Goal: Task Accomplishment & Management: Use online tool/utility

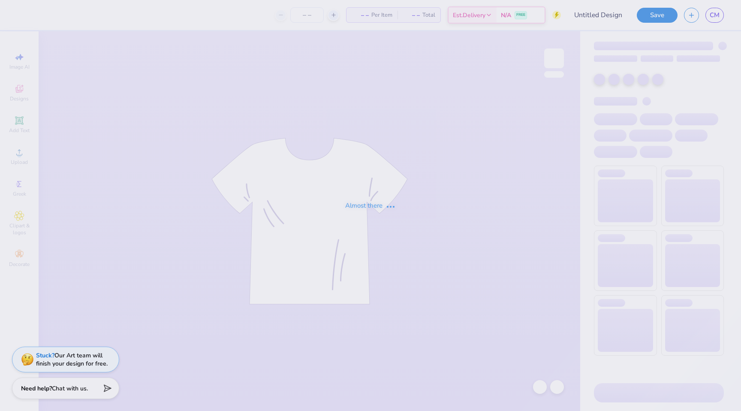
type input "[PERSON_NAME] : [GEOGRAPHIC_DATA][PERSON_NAME]"
type input "24"
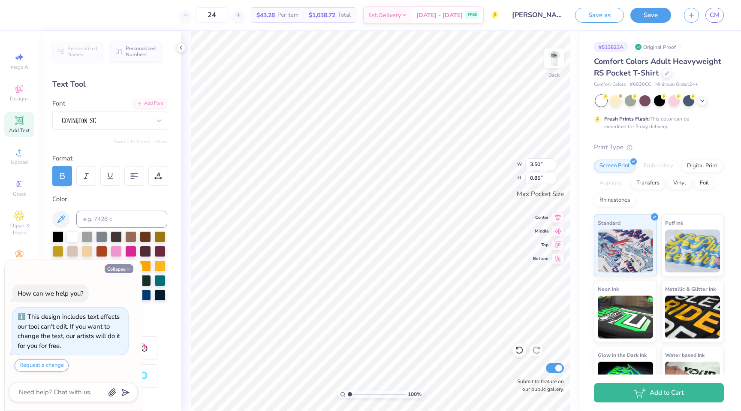
click at [124, 266] on button "Collapse" at bounding box center [119, 268] width 29 height 9
type textarea "x"
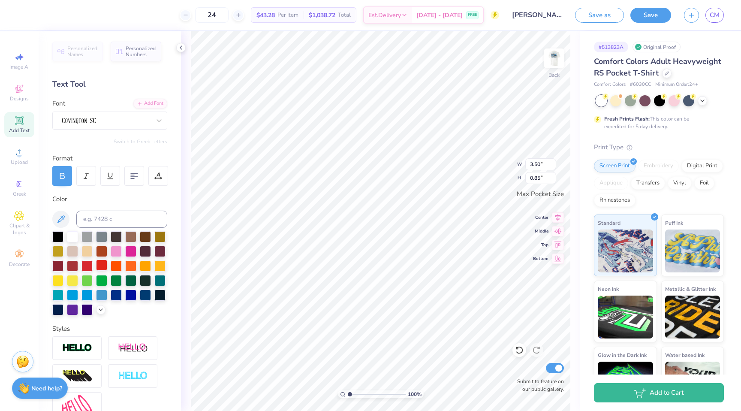
click at [102, 266] on div at bounding box center [101, 265] width 11 height 11
type input "3.44"
type input "0.83"
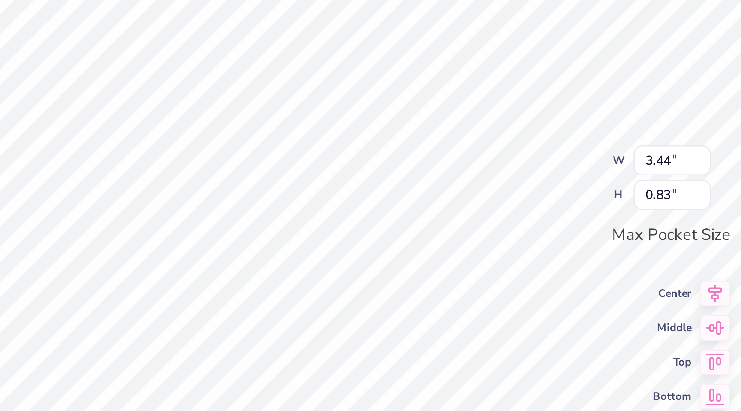
type input "1.67"
type input "0.95"
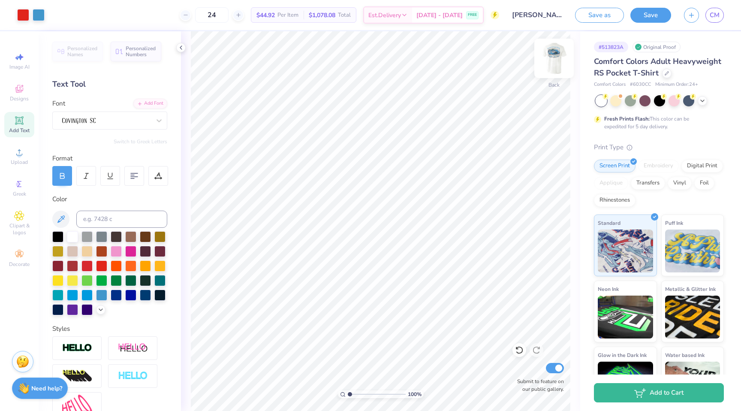
click at [554, 60] on img at bounding box center [554, 58] width 34 height 34
click at [58, 176] on icon at bounding box center [62, 176] width 8 height 8
type input "11.75"
type input "0.82"
type input "3.71"
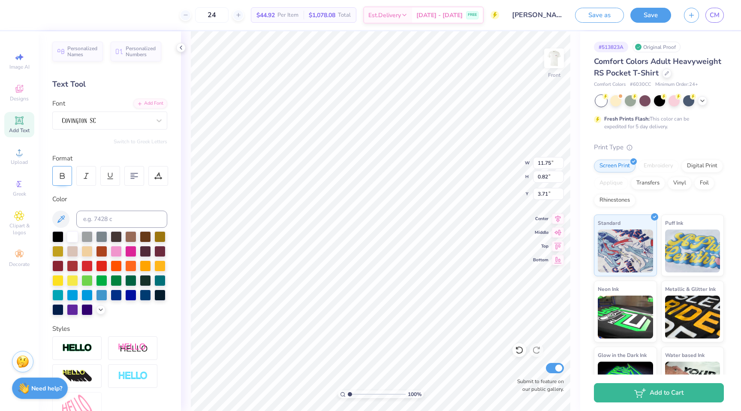
click at [62, 176] on icon at bounding box center [62, 176] width 8 height 8
type input "11.71"
type input "0.78"
type input "3.81"
type input "11.75"
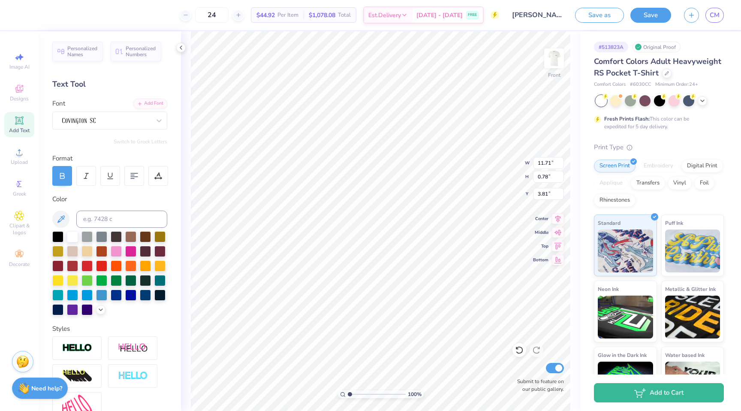
type input "0.82"
type input "3.71"
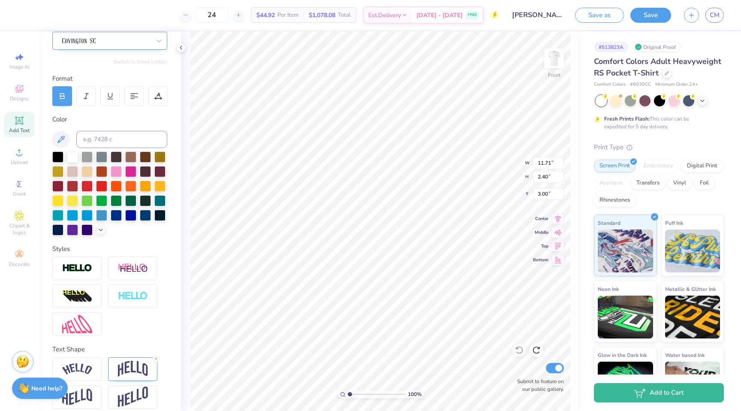
scroll to position [88, 0]
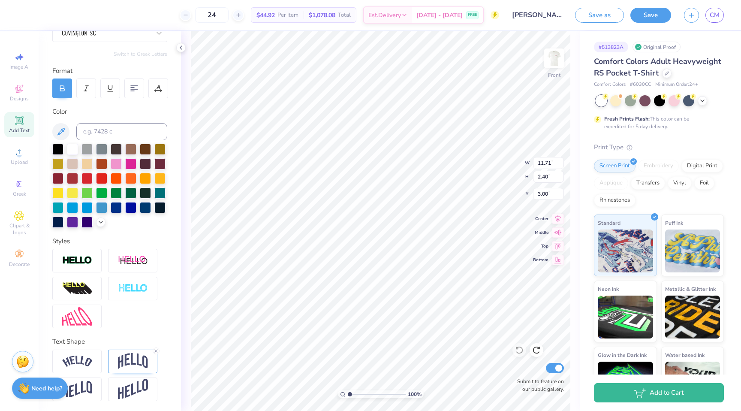
click at [63, 91] on icon at bounding box center [62, 89] width 4 height 3
type input "11.75"
type input "0.82"
type input "3.71"
click at [80, 356] on img at bounding box center [77, 362] width 30 height 12
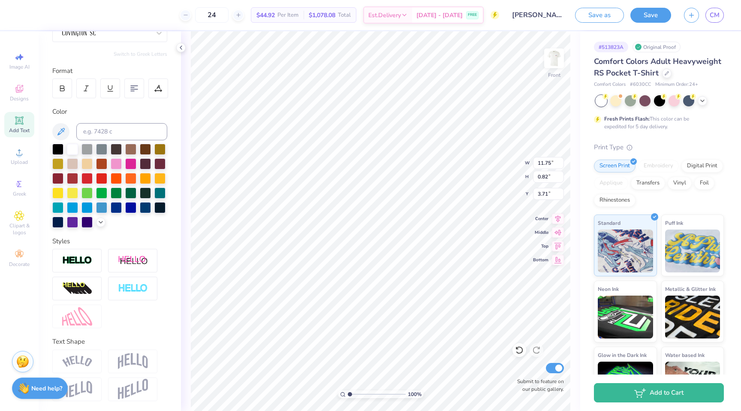
click at [148, 363] on div at bounding box center [132, 362] width 49 height 24
click at [63, 91] on icon at bounding box center [62, 89] width 8 height 8
type input "11.71"
type input "0.78"
type input "3.81"
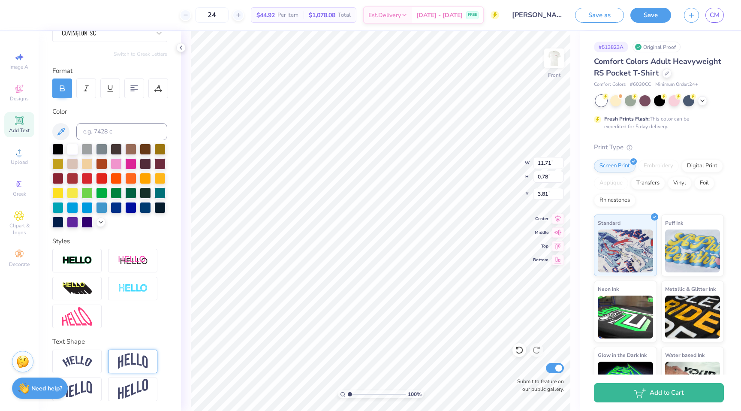
click at [139, 357] on img at bounding box center [133, 361] width 30 height 16
type input "3.17"
type input "2.61"
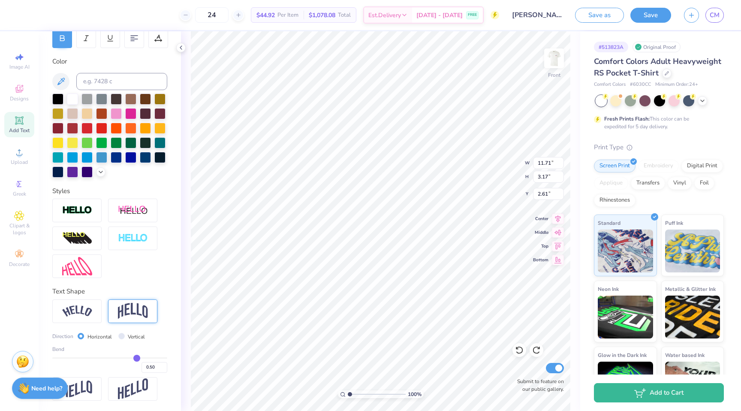
type input "0.78"
type input "3.81"
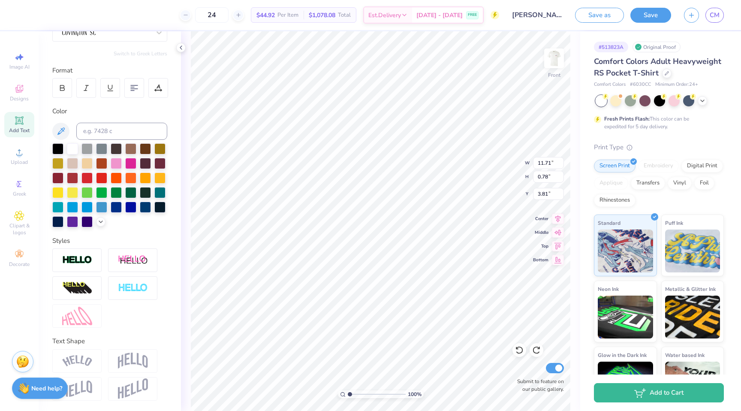
type input "11.75"
type input "0.82"
type input "3.71"
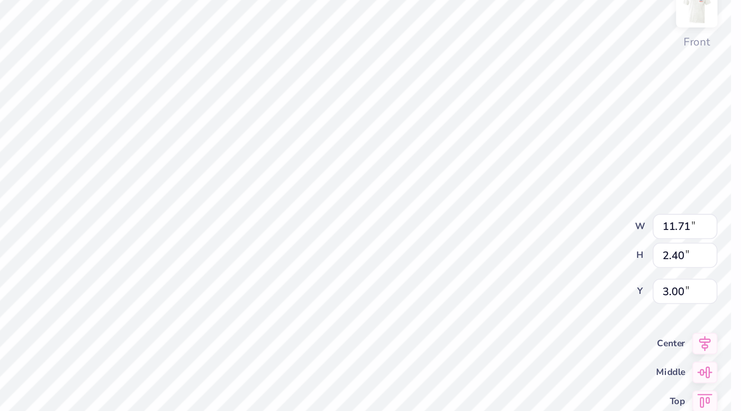
scroll to position [0, 5]
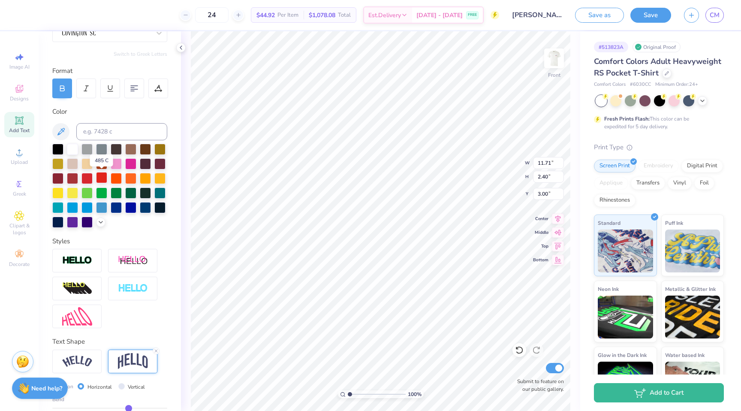
click at [98, 178] on div at bounding box center [101, 177] width 11 height 11
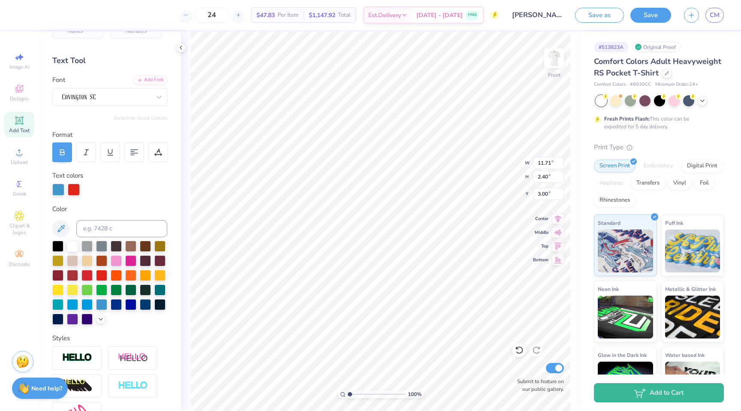
scroll to position [0, 0]
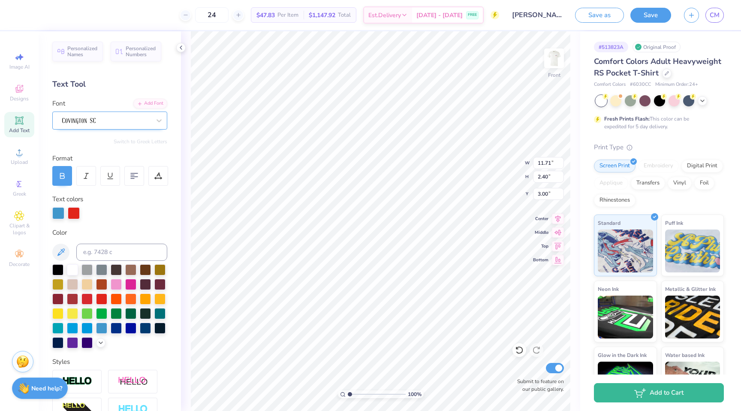
click at [117, 118] on div at bounding box center [106, 120] width 90 height 13
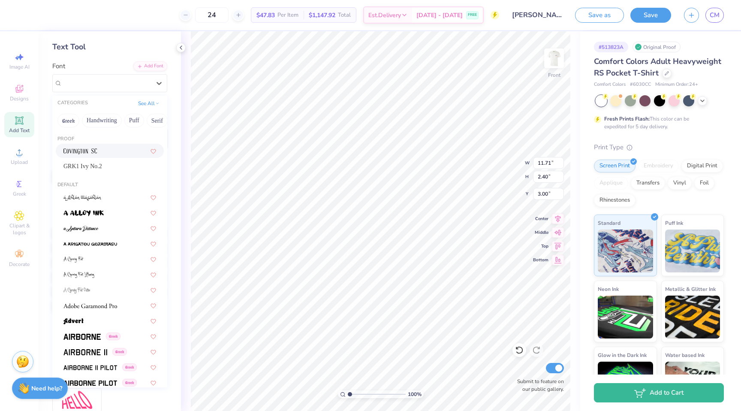
scroll to position [40, 0]
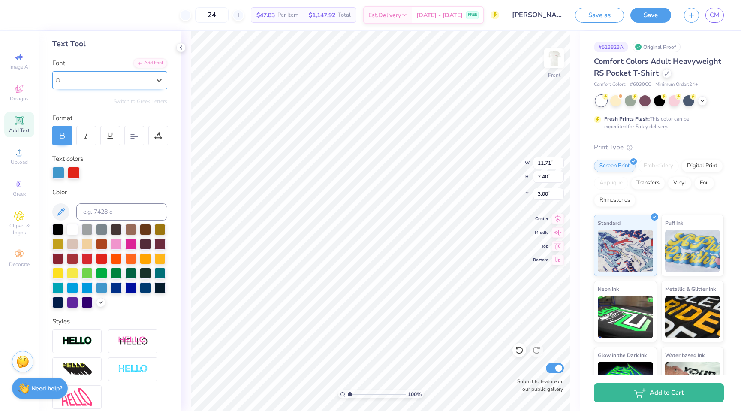
click at [120, 82] on div at bounding box center [106, 80] width 88 height 10
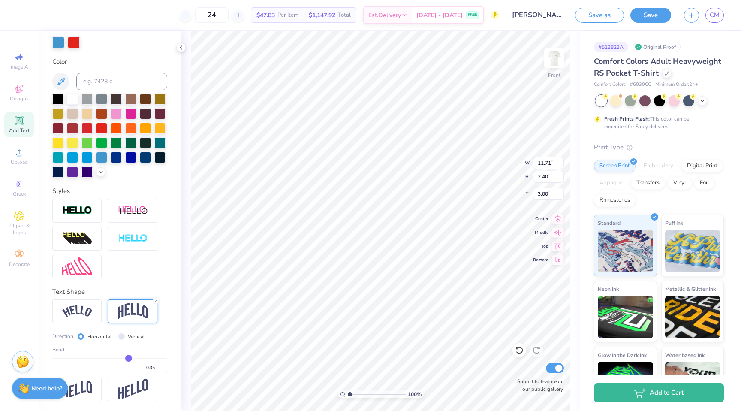
scroll to position [0, 0]
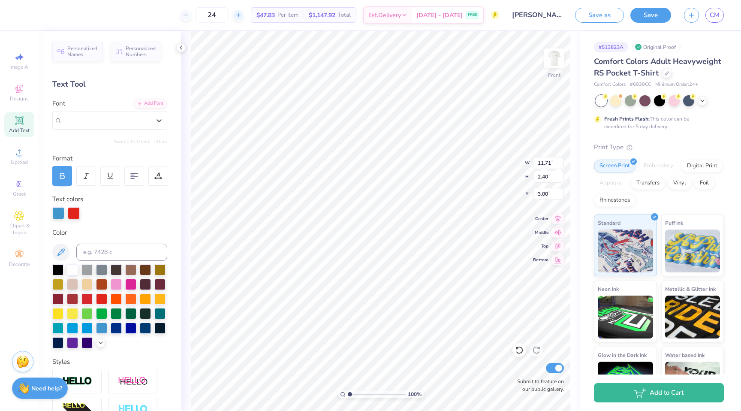
click at [242, 15] on icon at bounding box center [239, 15] width 6 height 6
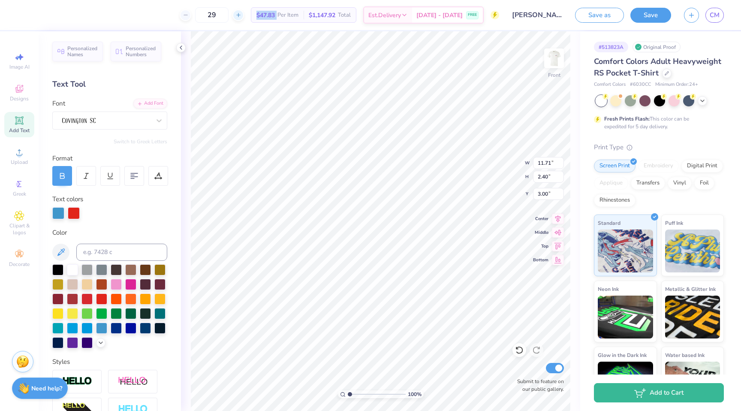
click at [242, 15] on icon at bounding box center [239, 15] width 6 height 6
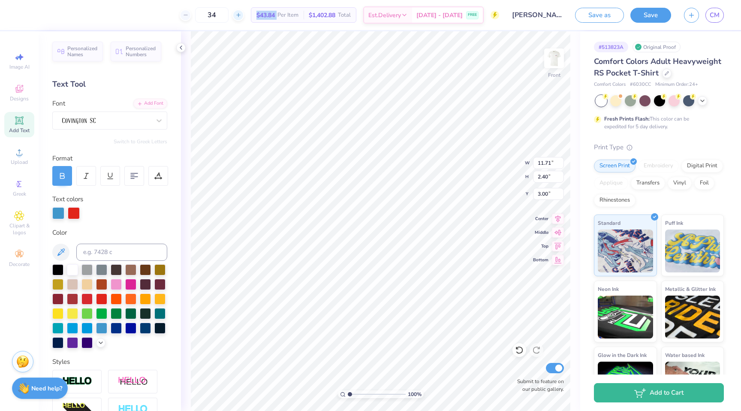
click at [242, 15] on icon at bounding box center [239, 15] width 6 height 6
click at [189, 15] on icon at bounding box center [186, 15] width 6 height 6
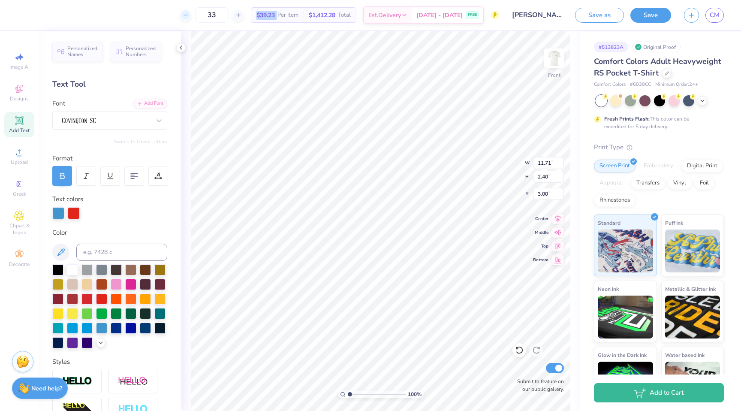
click at [189, 15] on icon at bounding box center [186, 15] width 6 height 6
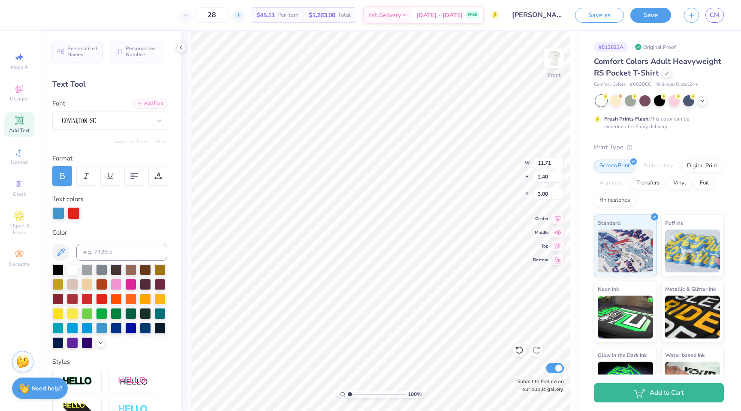
click at [242, 16] on icon at bounding box center [239, 15] width 6 height 6
click at [229, 18] on input "29" at bounding box center [211, 14] width 33 height 15
drag, startPoint x: 231, startPoint y: 18, endPoint x: 223, endPoint y: 18, distance: 8.6
click at [223, 18] on input "29" at bounding box center [211, 14] width 33 height 15
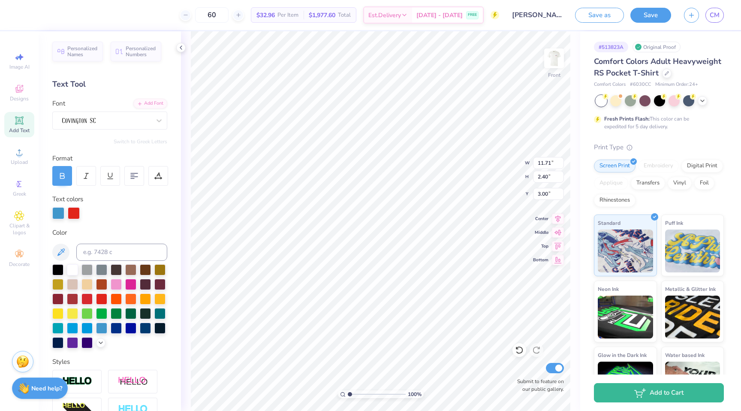
type input "60"
type input "3.48"
type input "11.71"
type input "2.40"
type input "3.00"
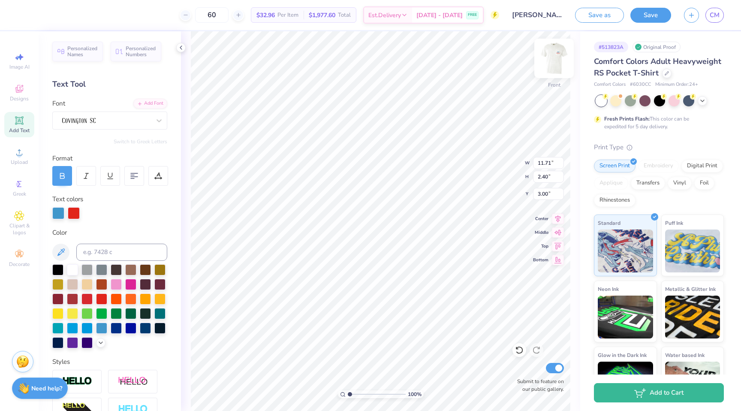
click at [556, 57] on img at bounding box center [554, 58] width 34 height 34
click at [554, 59] on img at bounding box center [554, 58] width 34 height 34
click at [554, 59] on img at bounding box center [554, 58] width 17 height 17
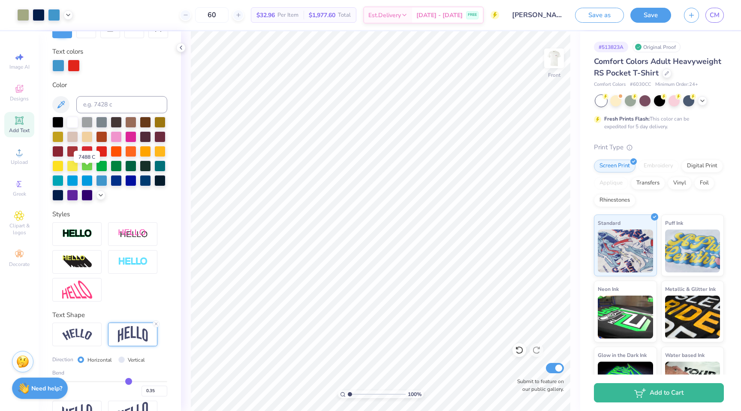
scroll to position [134, 0]
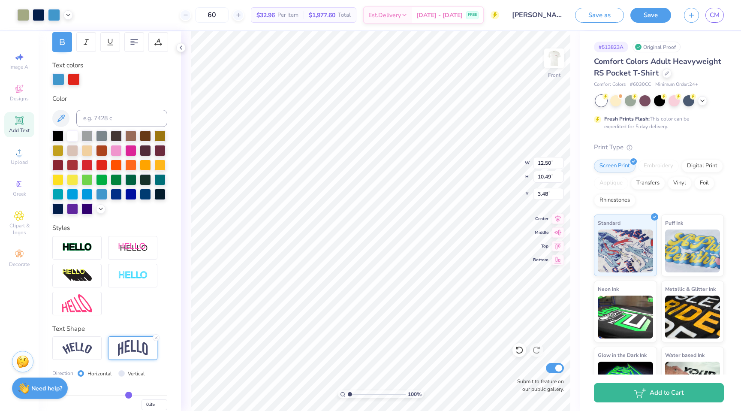
type input "2.24"
type input "0.52"
type input "11.93"
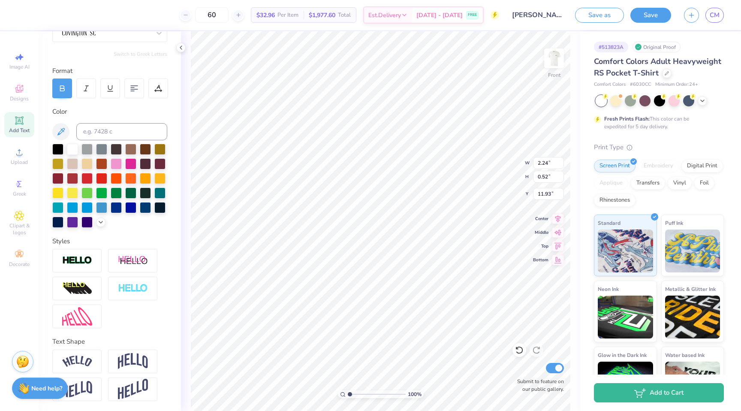
type input "2.14"
type input "0.48"
type input "1.77"
type input "0.61"
type input "11.85"
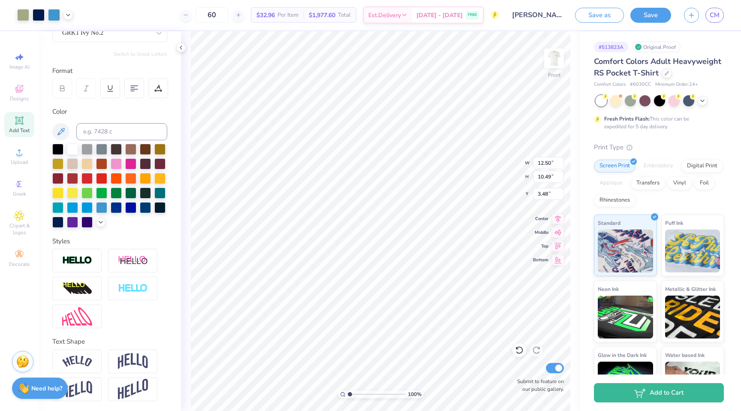
type input "13.65"
type input "11.71"
type input "2.40"
type input "3.00"
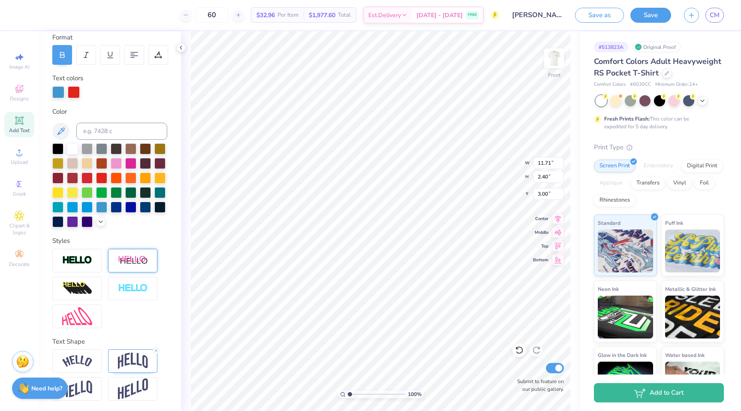
click at [135, 262] on img at bounding box center [133, 260] width 30 height 11
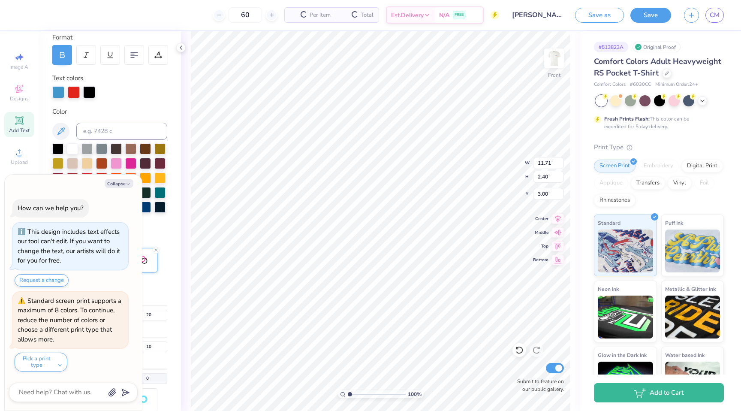
type textarea "x"
type input "14.05"
type input "2.64"
type textarea "x"
type input "11.71"
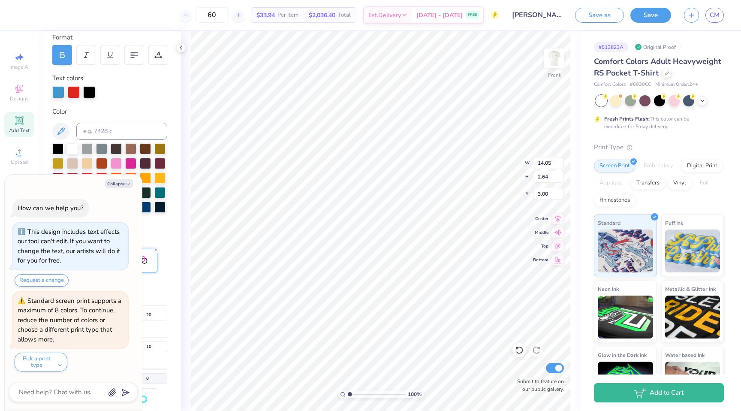
type input "2.40"
click at [124, 187] on button "Collapse" at bounding box center [119, 183] width 29 height 9
type textarea "x"
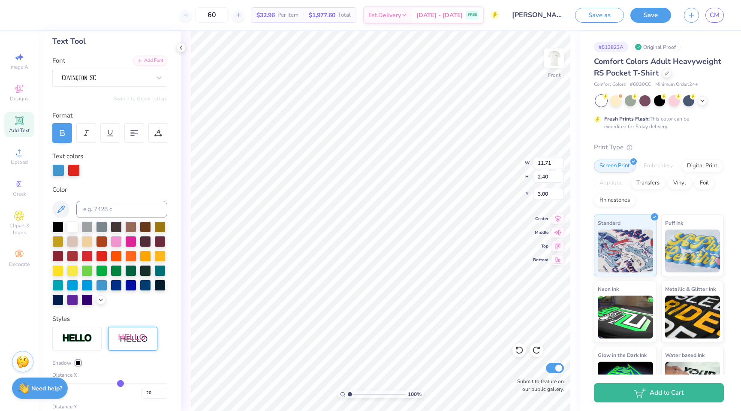
scroll to position [0, 0]
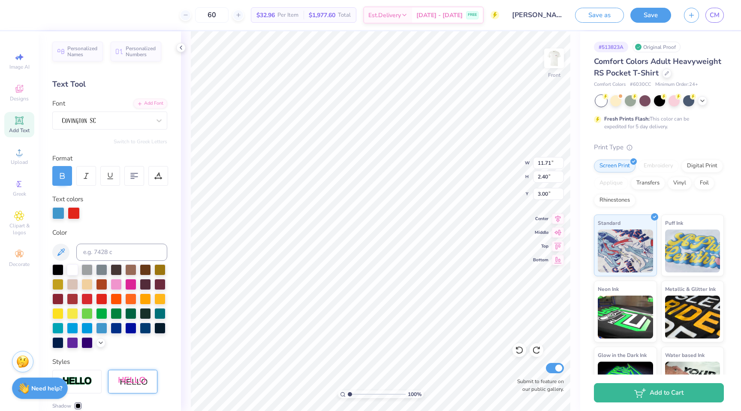
type input "9.68"
type input "1.98"
type input "5.67"
type input "14.28"
type input "2.92"
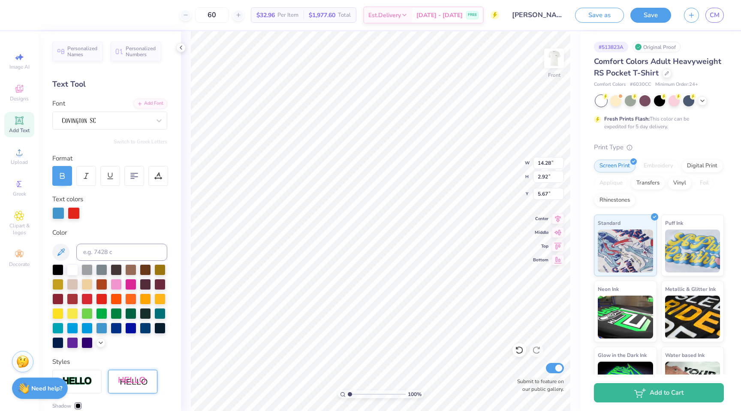
type input "3.00"
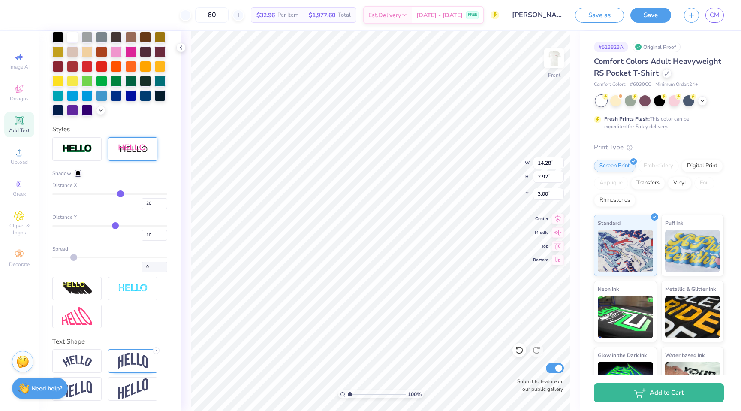
scroll to position [232, 0]
click at [126, 156] on div at bounding box center [132, 150] width 49 height 24
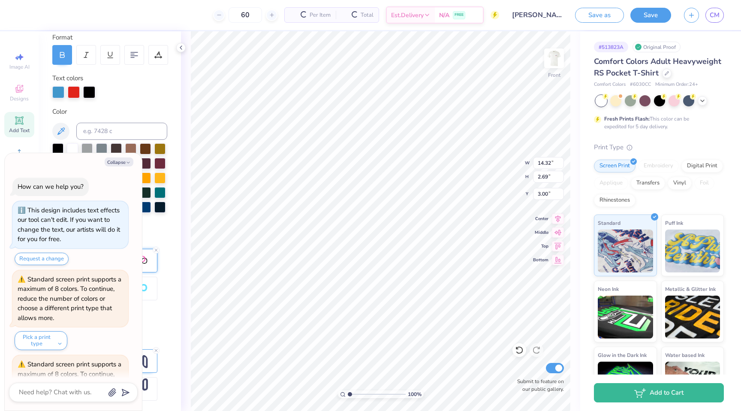
type textarea "x"
type input "14.32"
type input "2.69"
type input "3.26"
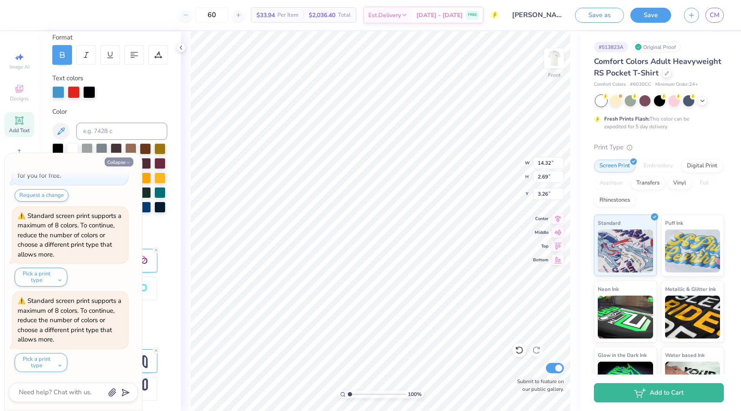
click at [127, 163] on icon "button" at bounding box center [128, 162] width 5 height 5
type textarea "x"
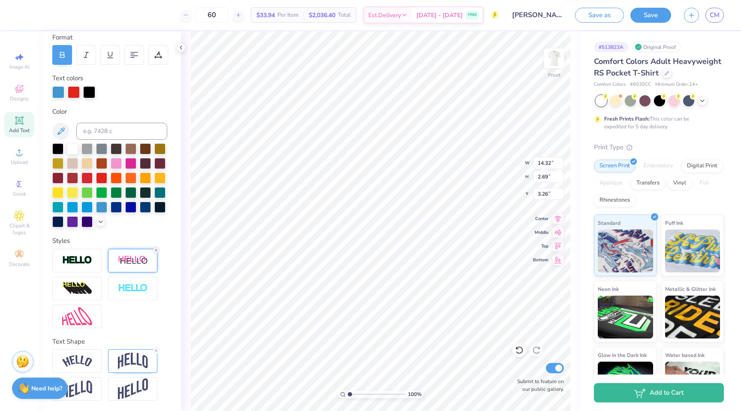
click at [157, 249] on icon at bounding box center [156, 250] width 5 height 5
type input "11.93"
type input "2.44"
type input "3.27"
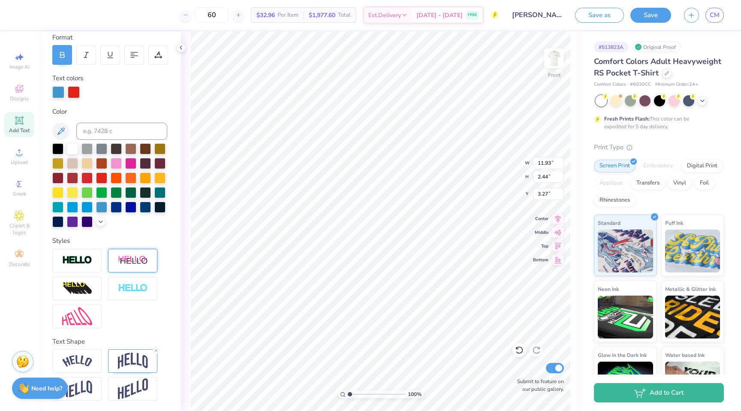
type input "14.36"
type input "2.94"
click at [125, 359] on img at bounding box center [133, 361] width 30 height 16
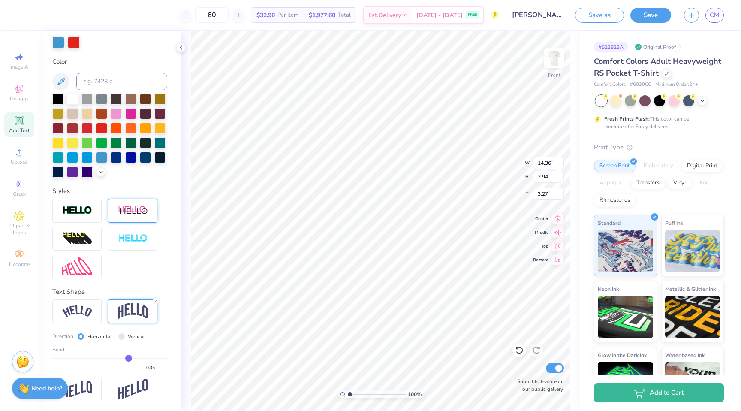
type input "0.33"
type input "0.32"
type input "0.31"
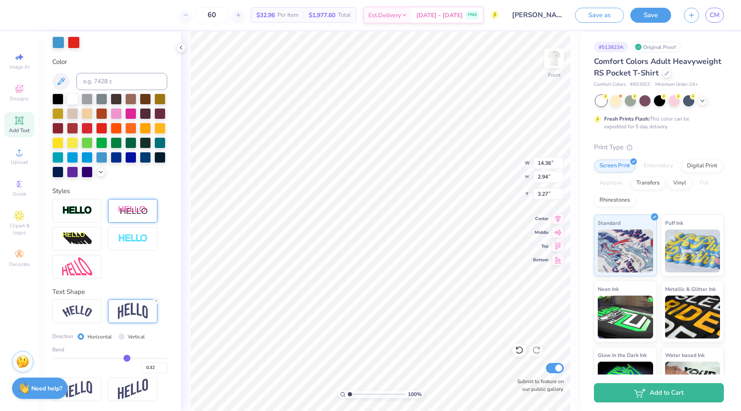
type input "0.31"
type input "0.3"
type input "0.30"
type input "0.29"
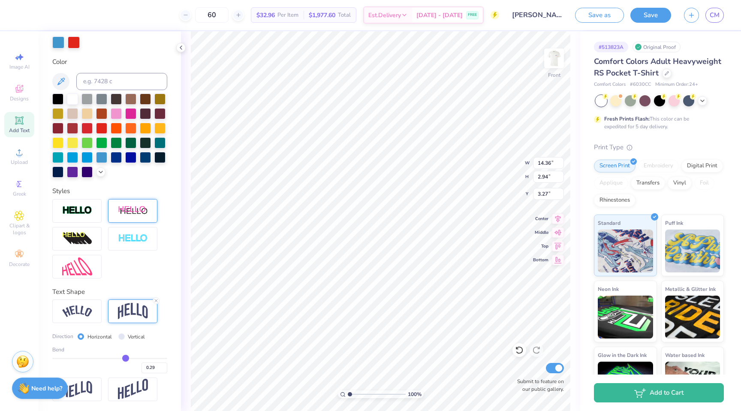
type input "0.28"
type input "0.27"
type input "0.25"
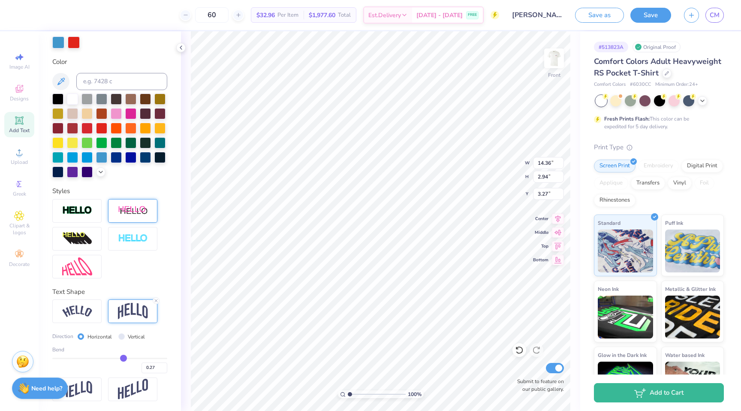
type input "0.25"
type input "0.24"
type input "0.23"
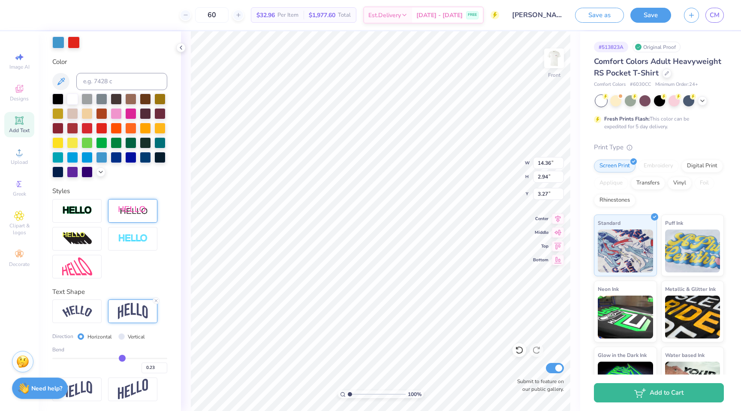
type input "0.22"
type input "0.21"
type input "0.2"
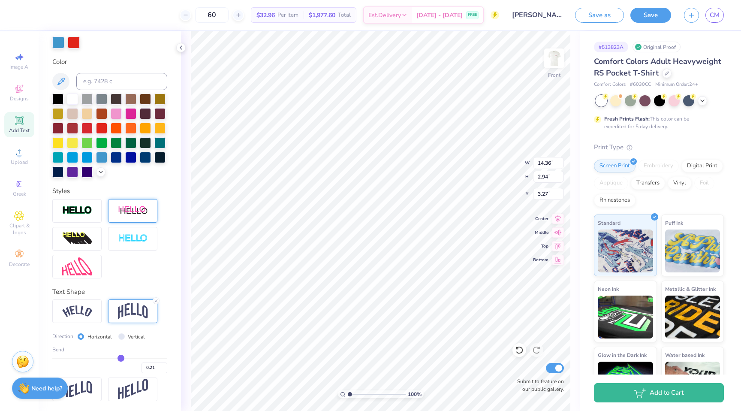
type input "0.20"
type input "0.19"
type input "0.18"
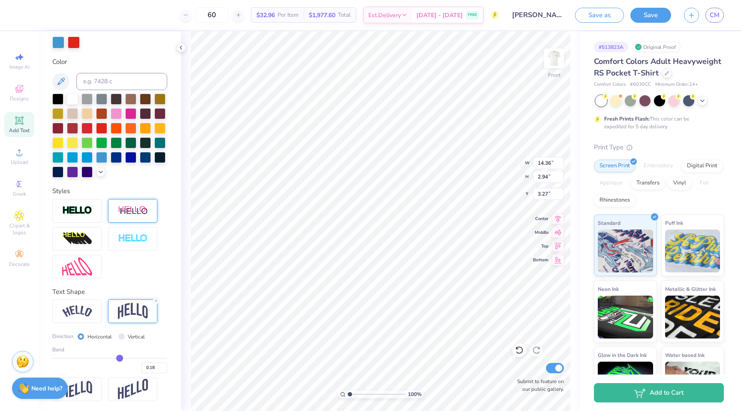
type input "0.17"
type input "0.16"
type input "0.15"
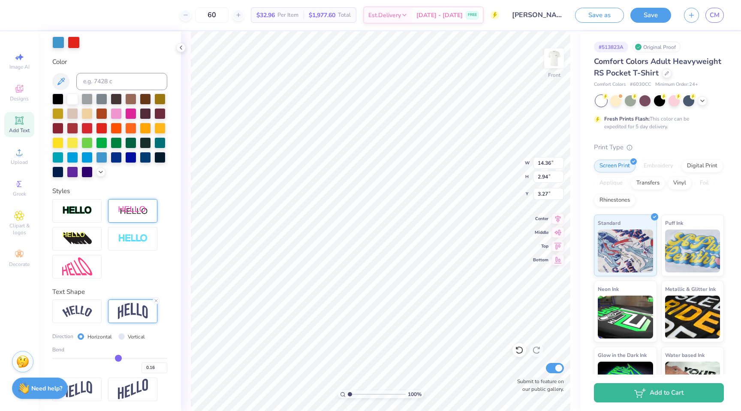
type input "0.15"
type input "0.14"
type input "0.13"
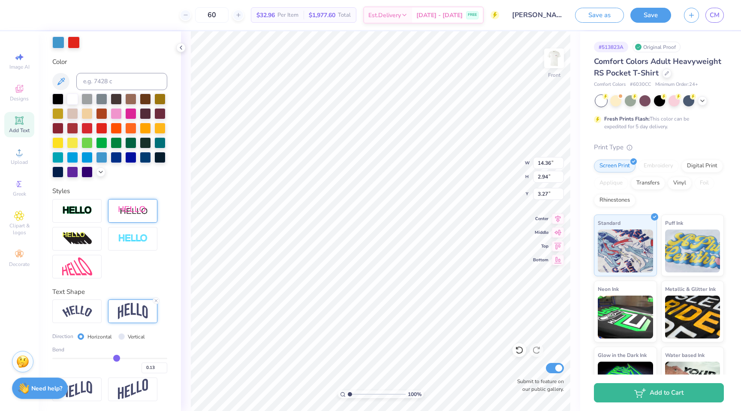
type input "0.12"
type input "0.11"
type input "0.1"
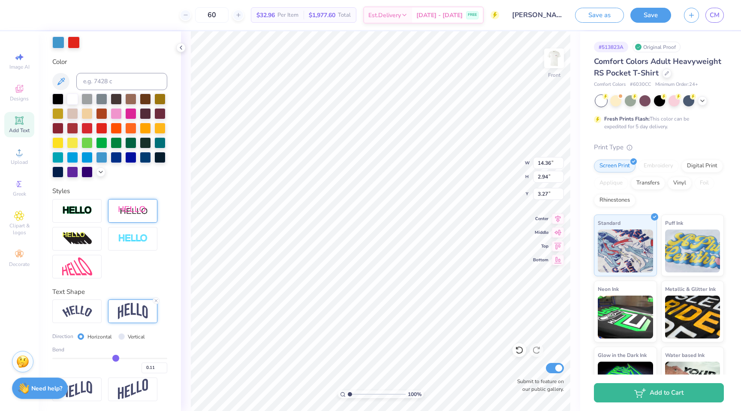
type input "0.10"
drag, startPoint x: 127, startPoint y: 356, endPoint x: 115, endPoint y: 356, distance: 12.4
type input "0.1"
click at [115, 358] on input "range" at bounding box center [109, 358] width 115 height 1
type input "14.32"
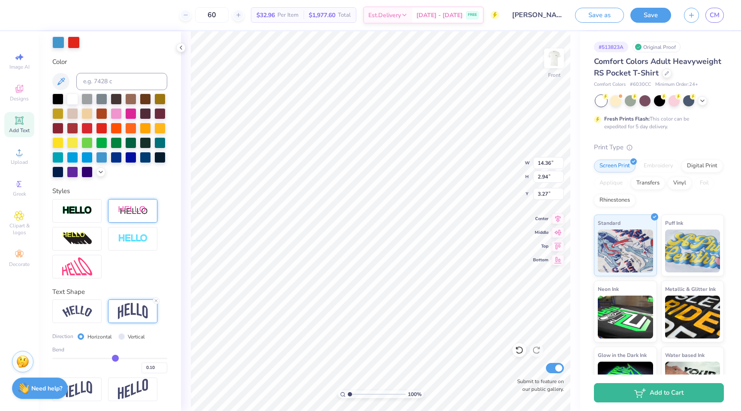
type input "1.47"
type input "4.00"
type input "0.09"
type input "0.08"
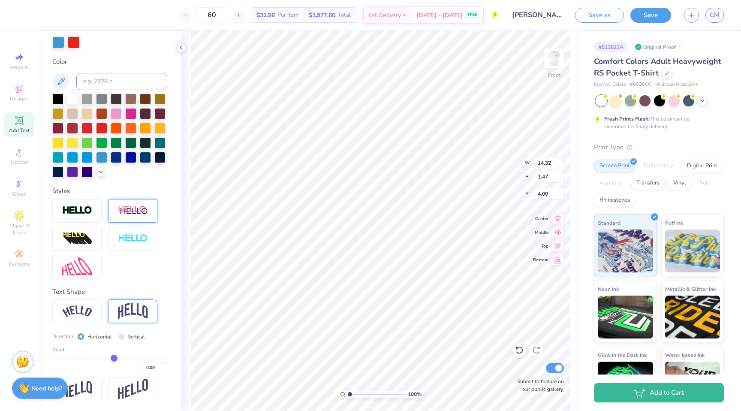
type input "0.08"
type input "0.09"
type input "0.1"
type input "0.10"
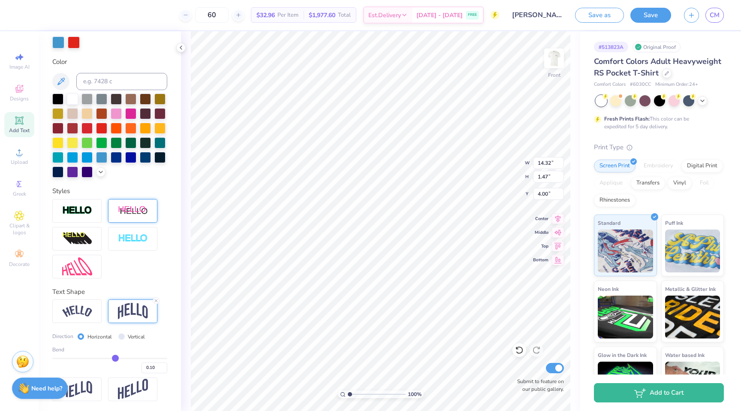
type input "0.11"
type input "0.12"
type input "0.13"
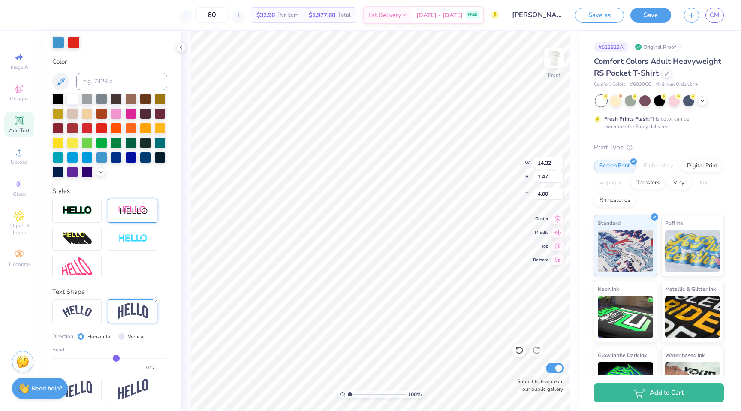
type input "0.13"
type input "0.14"
type input "0.15"
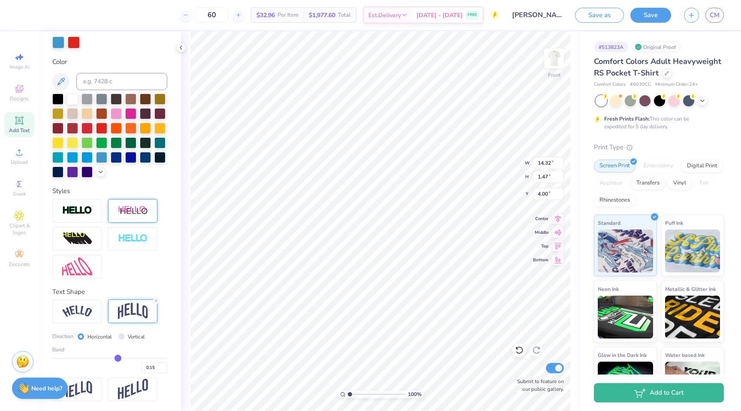
type input "0.16"
type input "0.17"
type input "0.18"
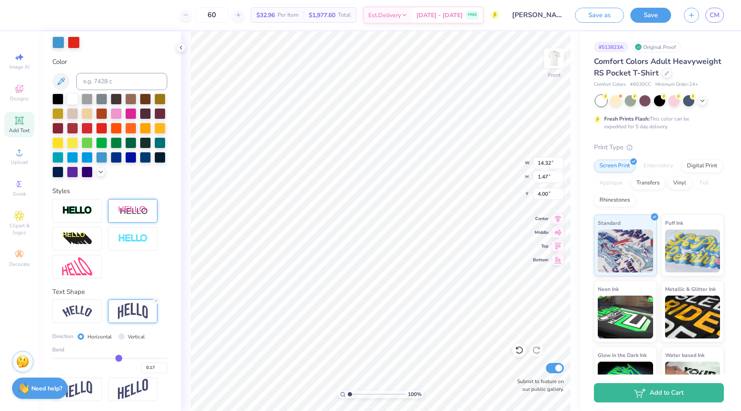
type input "0.18"
type input "0.19"
type input "0.2"
type input "0.20"
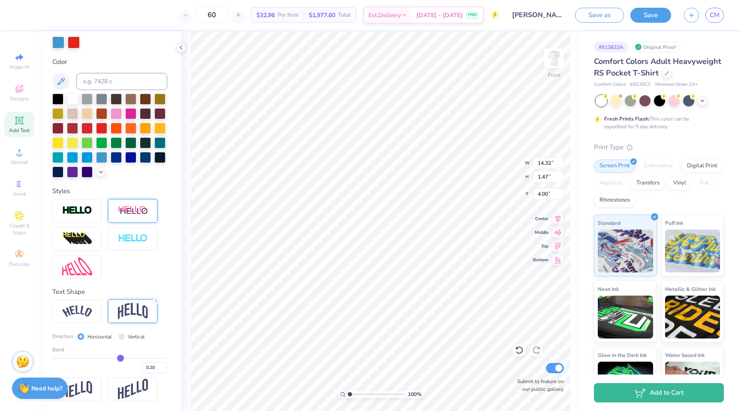
type input "0.21"
type input "0.22"
type input "0.23"
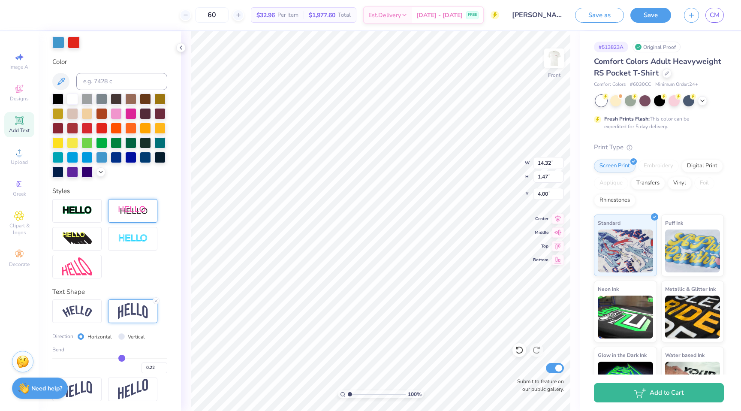
type input "0.23"
type input "0.24"
type input "0.25"
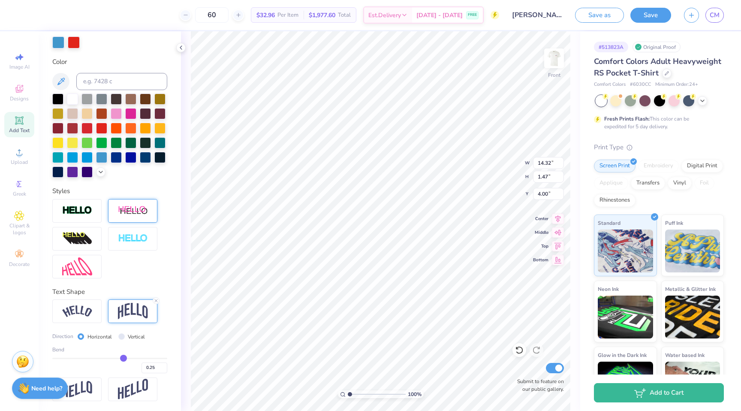
type input "0.26"
type input "0.27"
drag, startPoint x: 115, startPoint y: 356, endPoint x: 124, endPoint y: 357, distance: 9.5
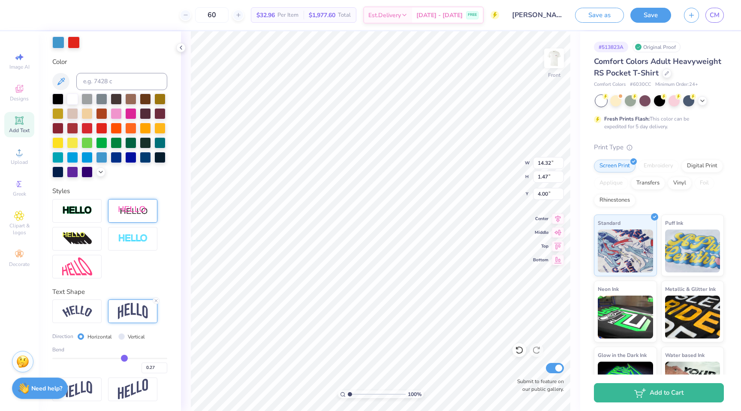
type input "0.27"
click at [124, 358] on input "range" at bounding box center [109, 358] width 115 height 1
type input "2.45"
type input "3.51"
type input "0.26"
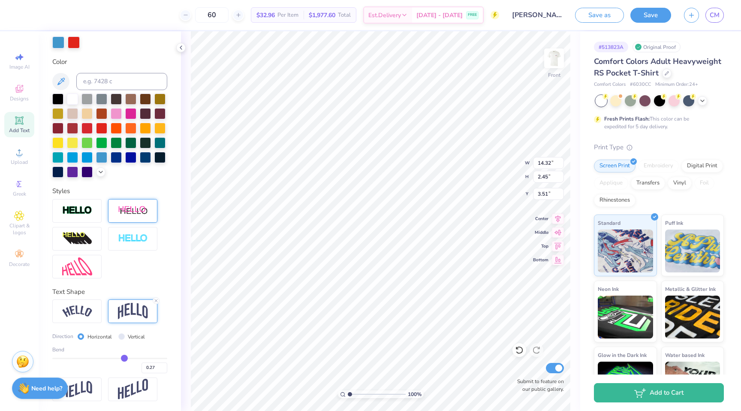
type input "0.26"
type input "0.25"
type input "0.24"
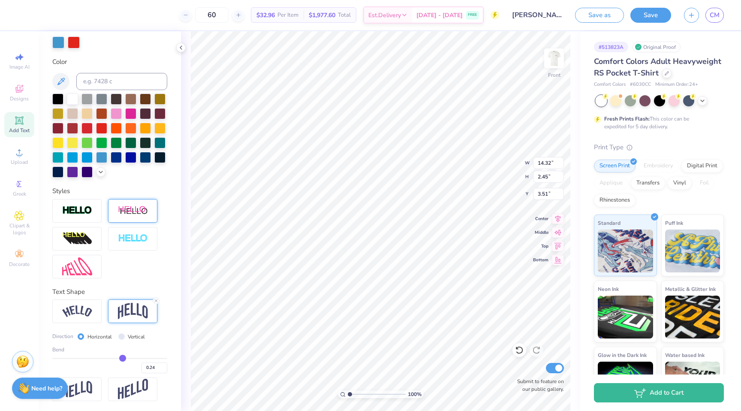
type input "0.23"
type input "0.22"
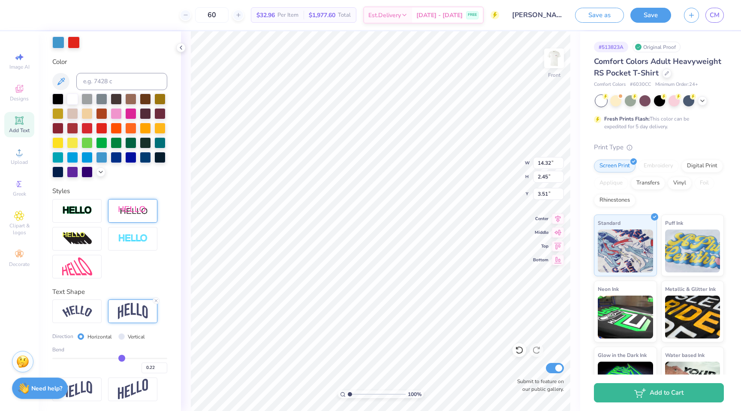
click at [122, 358] on input "range" at bounding box center [109, 358] width 115 height 1
type input "2.16"
type input "3.66"
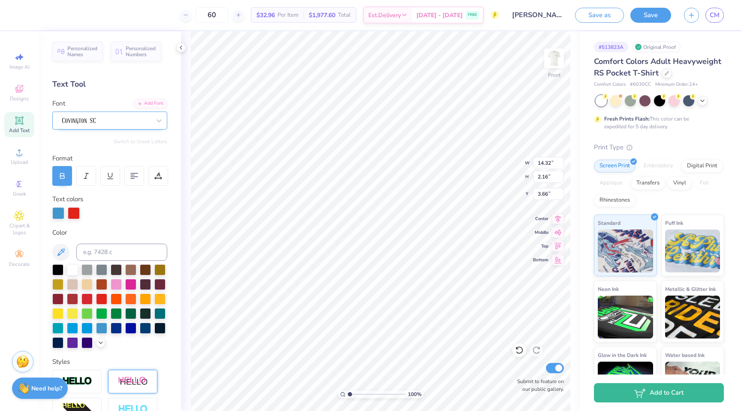
click at [100, 121] on div at bounding box center [106, 120] width 90 height 13
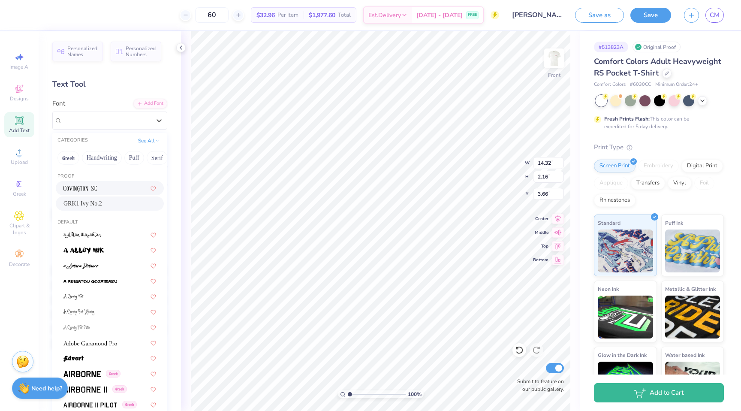
click at [105, 204] on div "GRK1 Ivy No.2" at bounding box center [109, 203] width 93 height 9
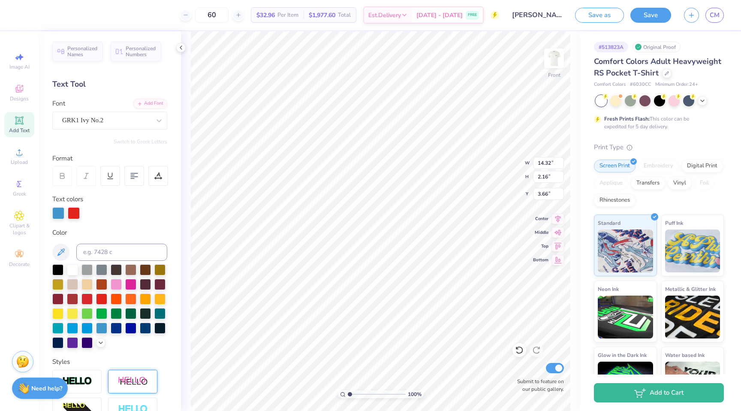
type input "1.96"
type input "3.76"
click at [102, 119] on div "GRK1 Ivy No.2" at bounding box center [106, 120] width 90 height 13
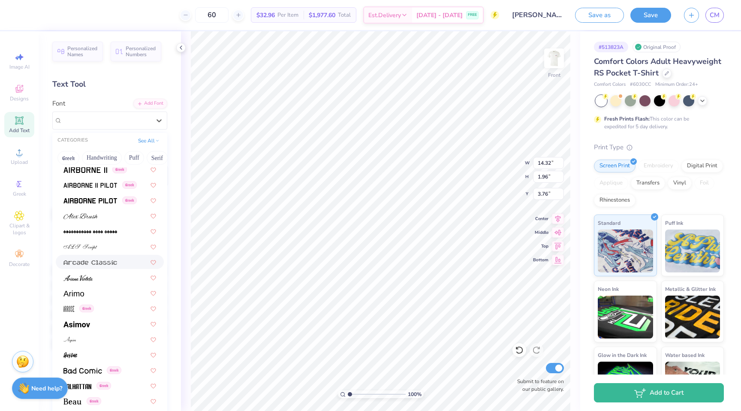
scroll to position [222, 0]
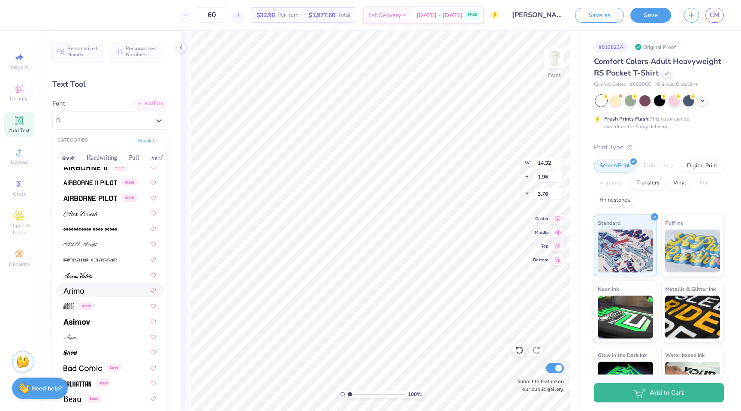
click at [103, 289] on div at bounding box center [109, 290] width 93 height 9
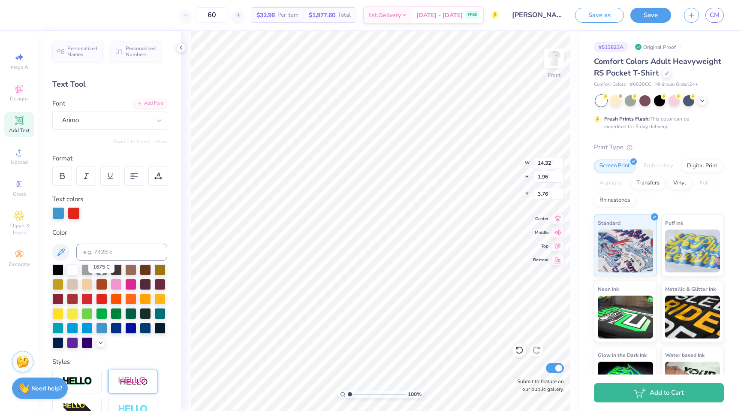
type input "13.46"
type input "1.85"
type input "3.81"
type input "14.32"
type input "2.16"
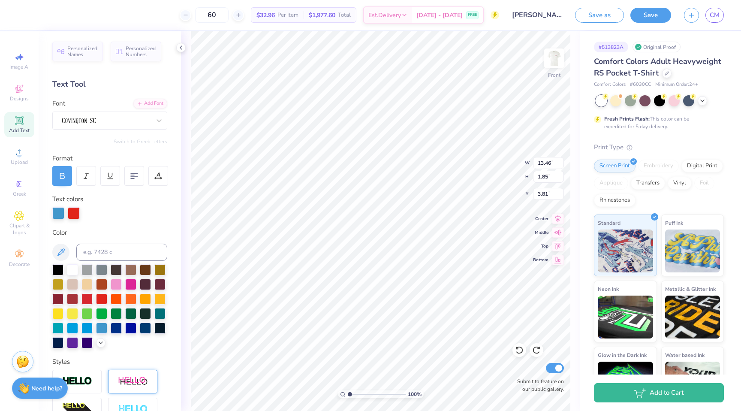
type input "3.66"
type input "12.50"
type input "10.49"
type input "4.35"
type input "3.64"
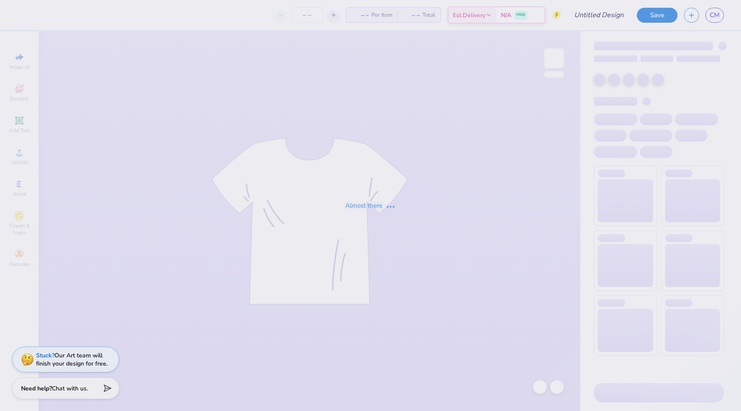
type input "[PERSON_NAME] : [GEOGRAPHIC_DATA][PERSON_NAME]"
type input "24"
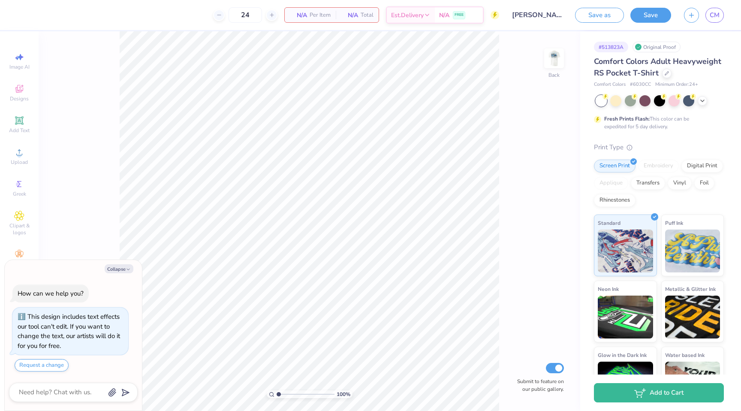
type textarea "x"
